Goal: Find specific page/section: Find specific page/section

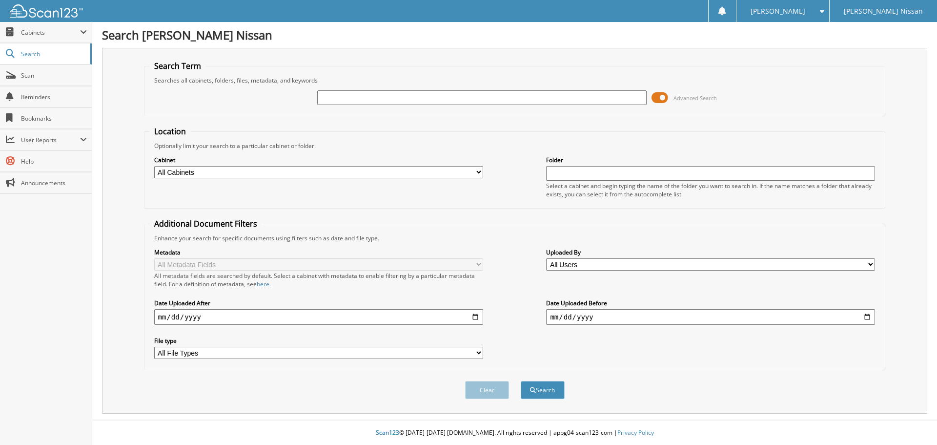
click at [664, 93] on span at bounding box center [660, 97] width 17 height 15
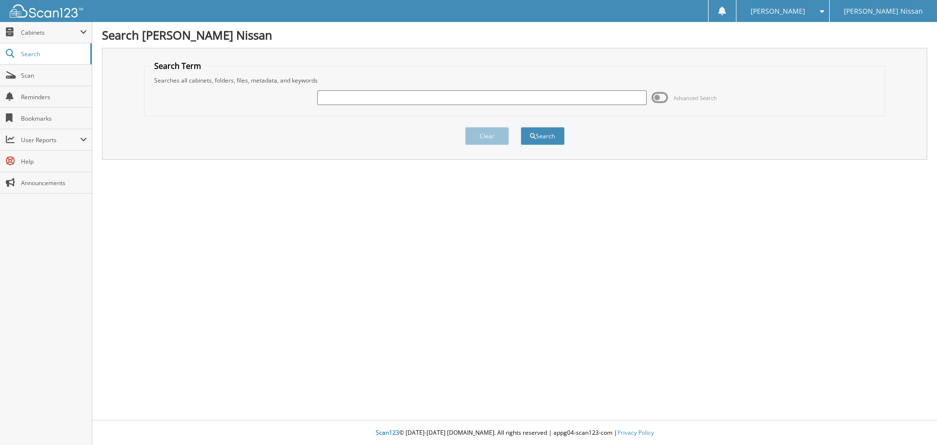
click at [363, 95] on input "text" at bounding box center [481, 97] width 329 height 15
type input "HY6007A"
click at [521, 127] on button "Search" at bounding box center [543, 136] width 44 height 18
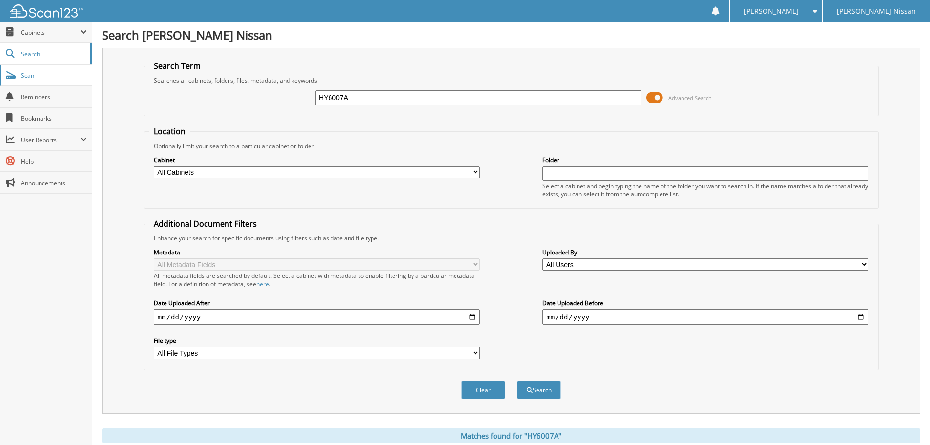
click at [17, 77] on link "Scan" at bounding box center [46, 75] width 92 height 21
